Goal: Transaction & Acquisition: Purchase product/service

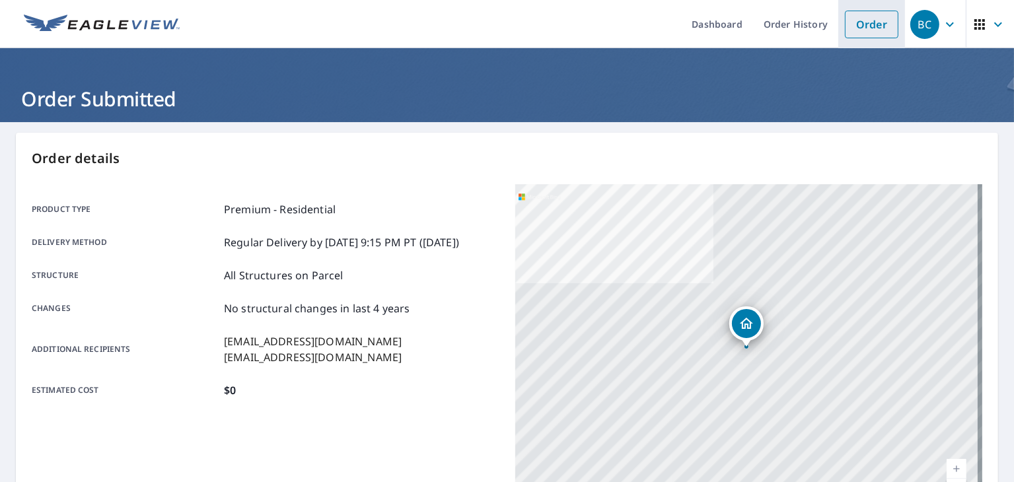
click at [854, 25] on link "Order" at bounding box center [871, 25] width 53 height 28
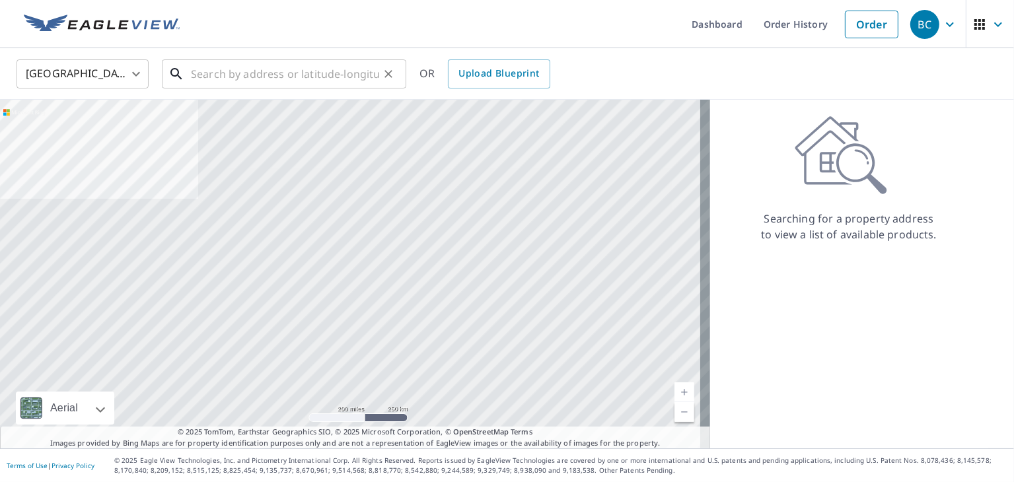
click at [279, 79] on input "text" at bounding box center [285, 73] width 188 height 37
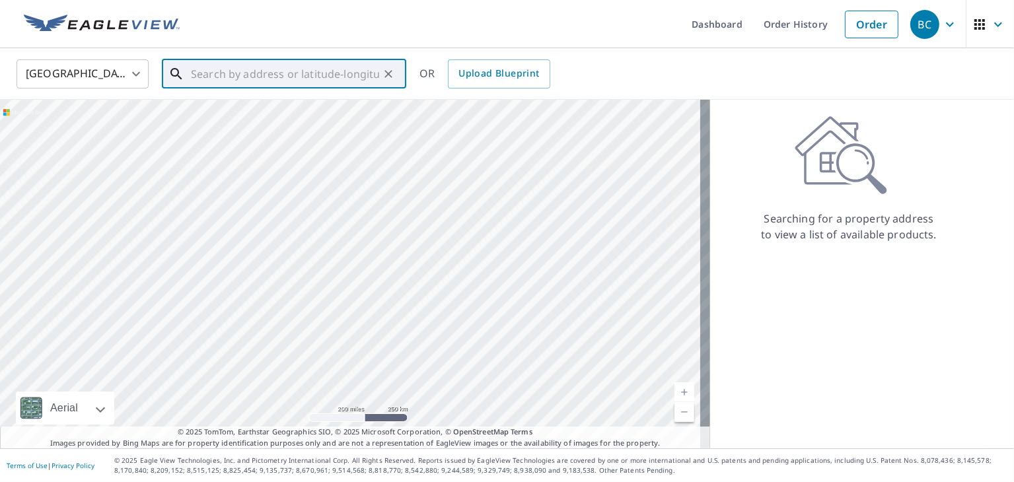
paste input "[STREET_ADDRESS]"
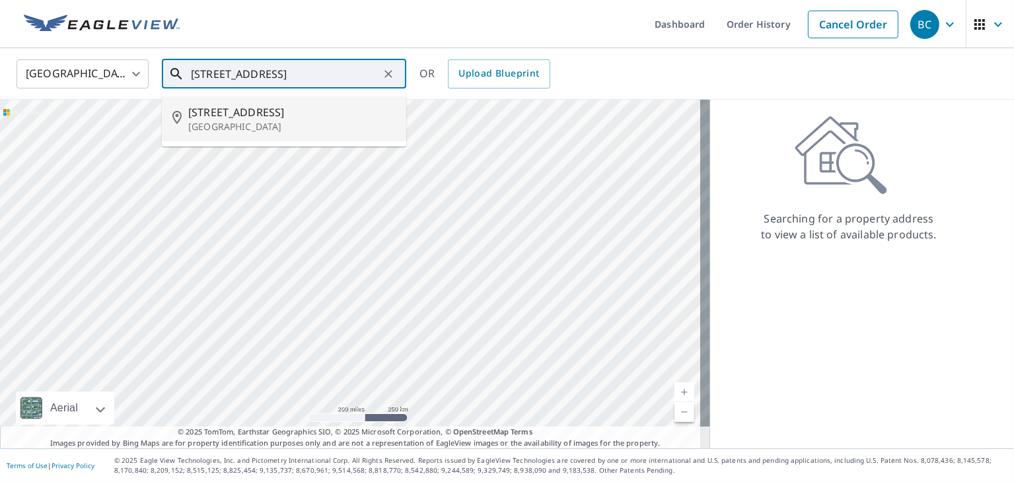
click at [320, 123] on p "[GEOGRAPHIC_DATA]" at bounding box center [291, 126] width 207 height 13
type input "[STREET_ADDRESS]"
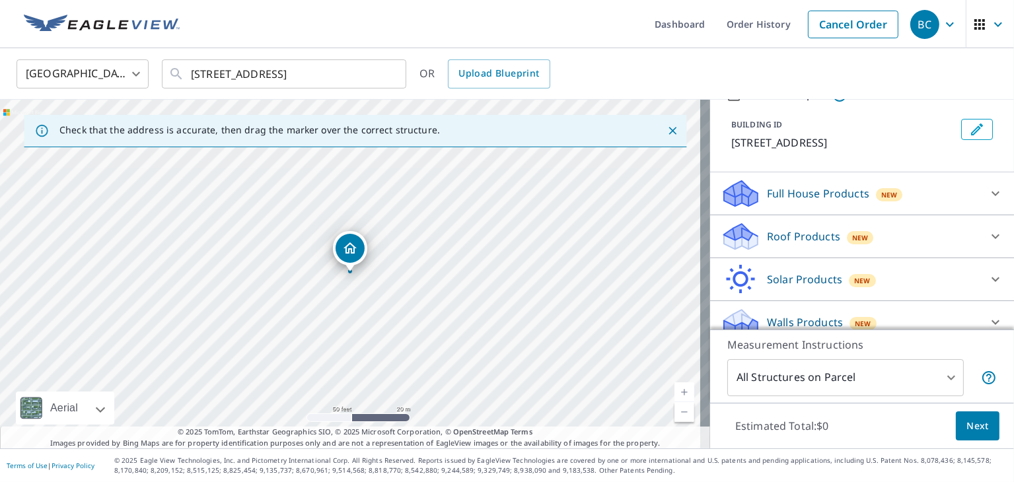
scroll to position [66, 0]
click at [897, 236] on div "Roof Products New" at bounding box center [849, 234] width 259 height 31
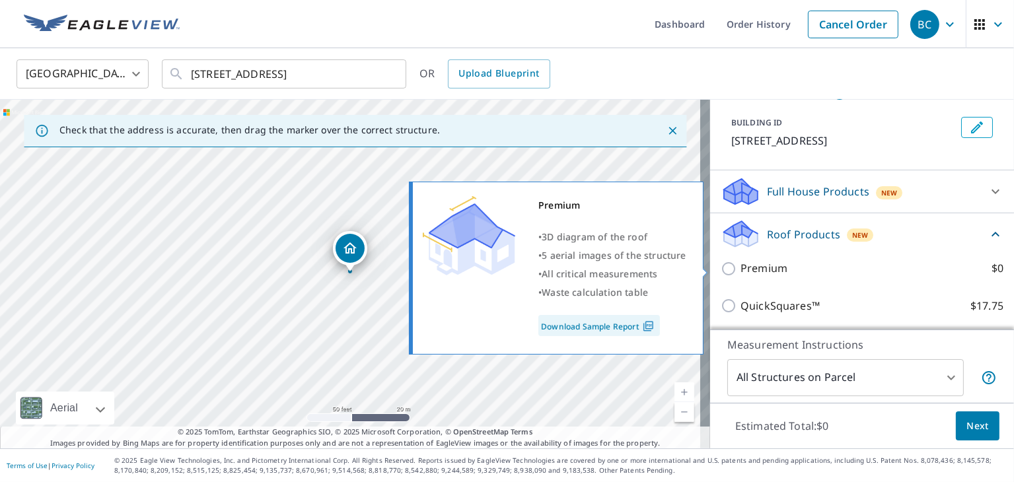
click at [878, 267] on label "Premium $0" at bounding box center [871, 268] width 263 height 17
click at [740, 267] on input "Premium $0" at bounding box center [730, 269] width 20 height 16
checkbox input "true"
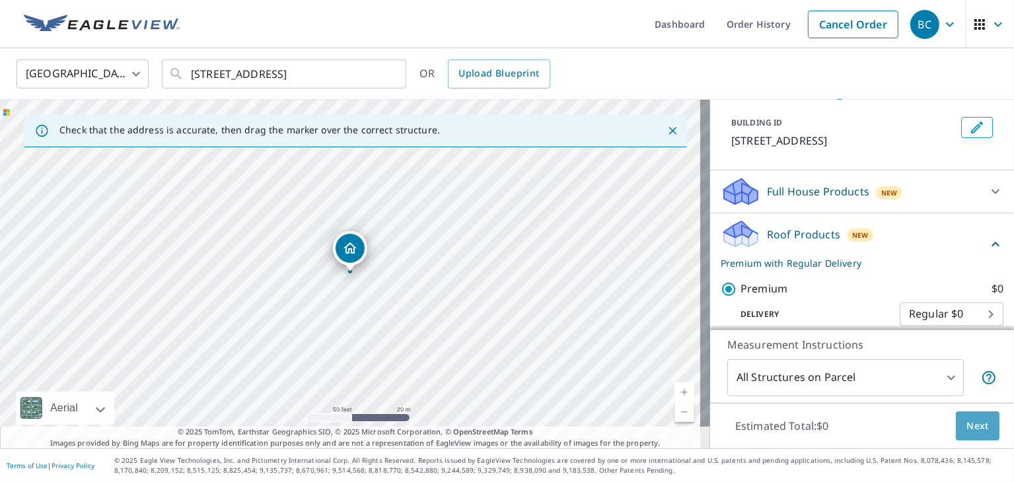
click at [971, 430] on span "Next" at bounding box center [977, 426] width 22 height 17
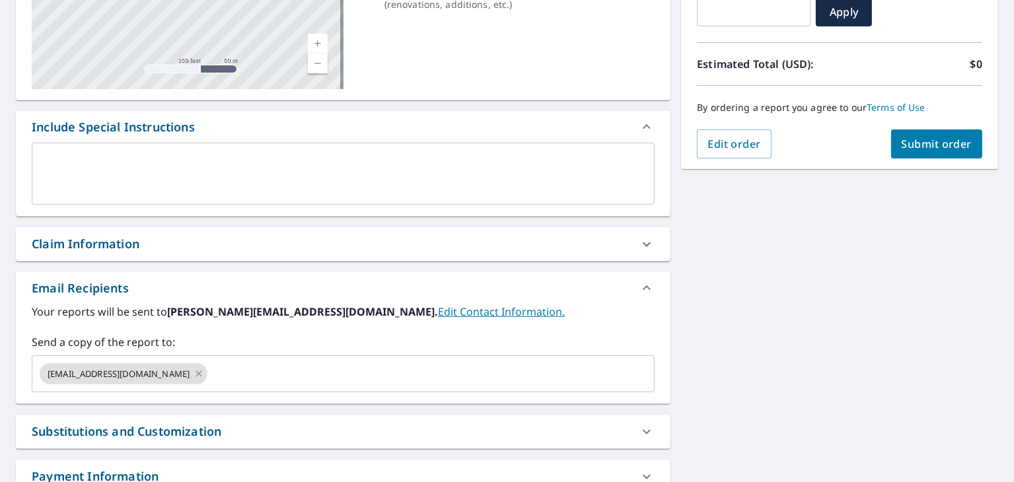
scroll to position [264, 0]
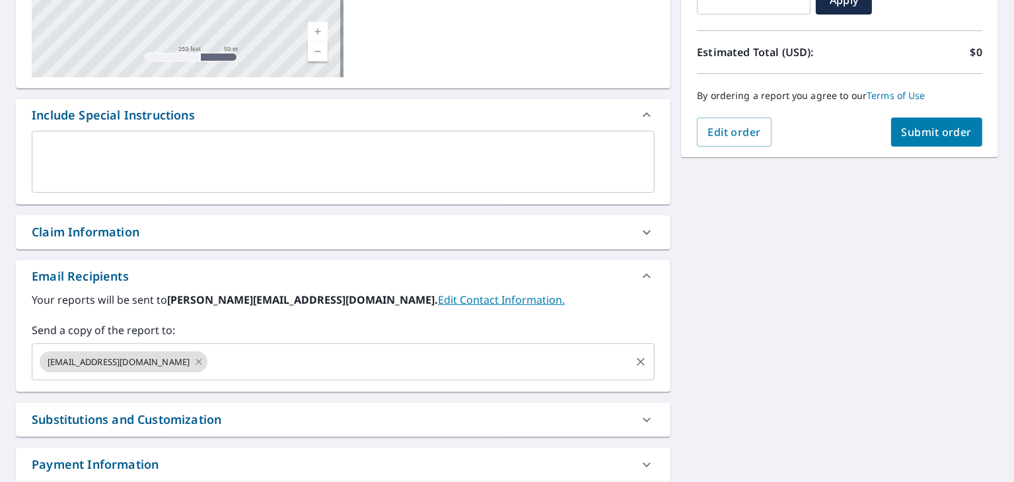
click at [393, 363] on input "text" at bounding box center [418, 361] width 419 height 25
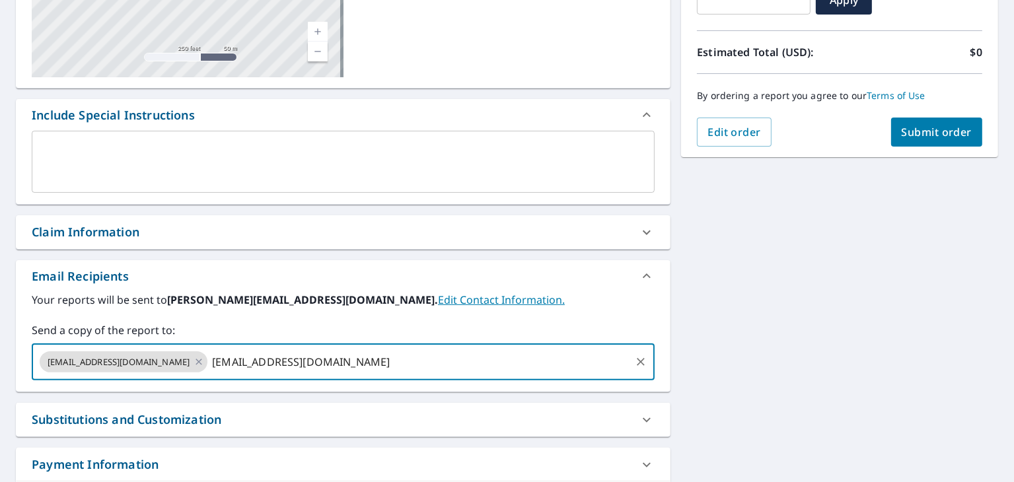
type input "[EMAIL_ADDRESS][DOMAIN_NAME]"
click at [365, 320] on div "Your reports will be sent to [PERSON_NAME][EMAIL_ADDRESS][DOMAIN_NAME]. Edit Co…" at bounding box center [343, 336] width 623 height 88
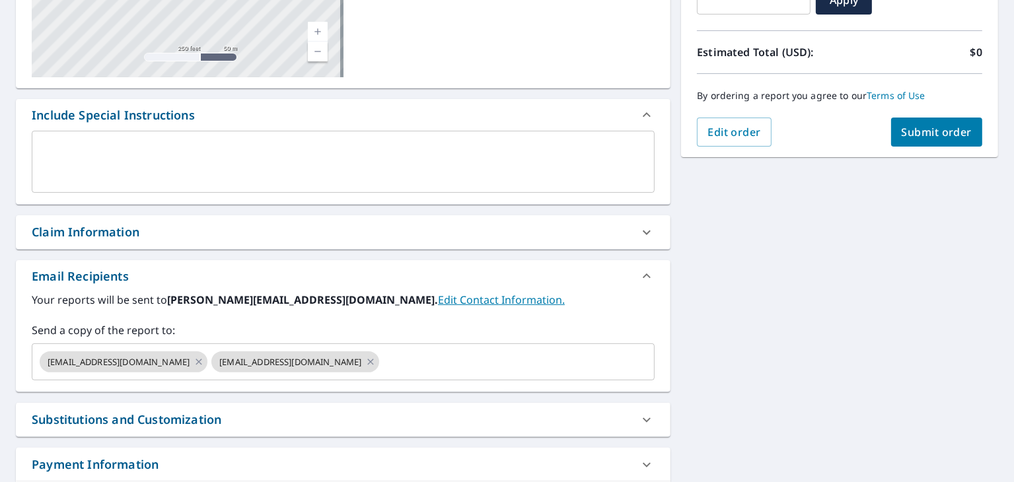
click at [921, 130] on span "Submit order" at bounding box center [936, 132] width 71 height 15
checkbox input "true"
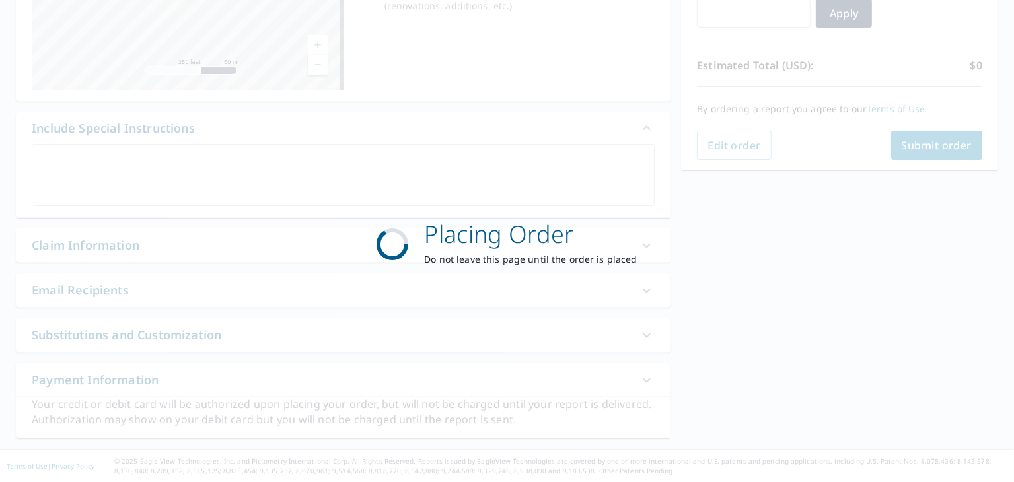
scroll to position [251, 0]
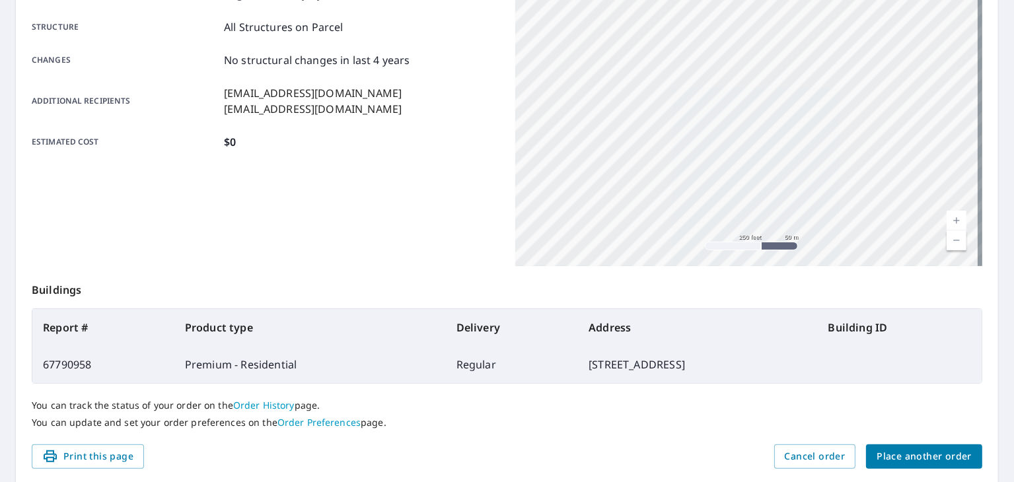
scroll to position [295, 0]
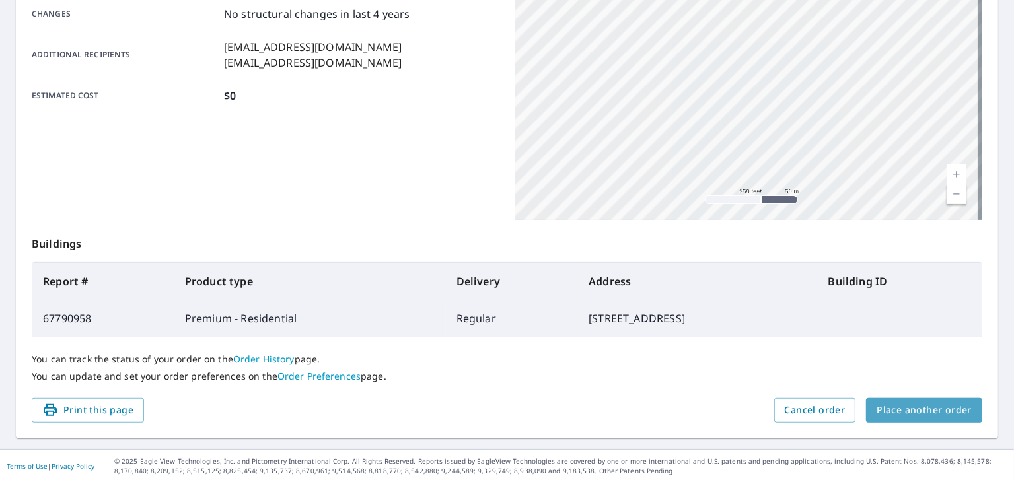
click at [940, 410] on span "Place another order" at bounding box center [923, 410] width 95 height 17
